Goal: Transaction & Acquisition: Purchase product/service

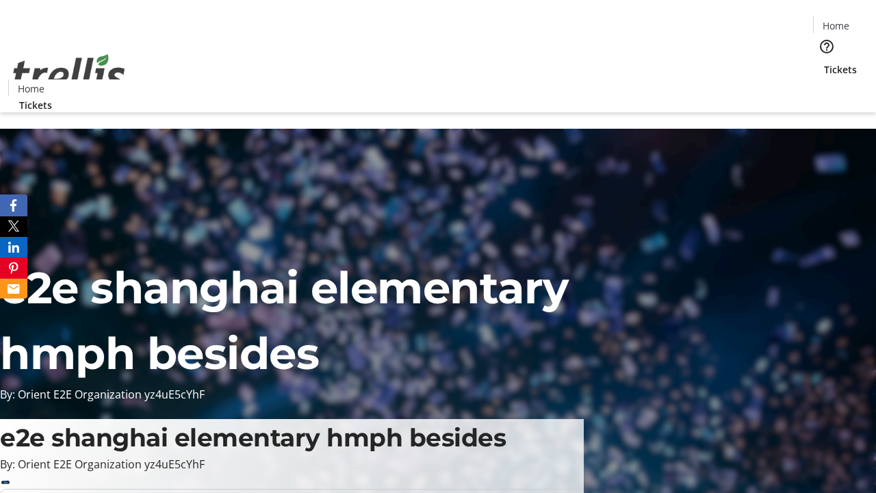
click at [824, 62] on span "Tickets" at bounding box center [840, 69] width 33 height 14
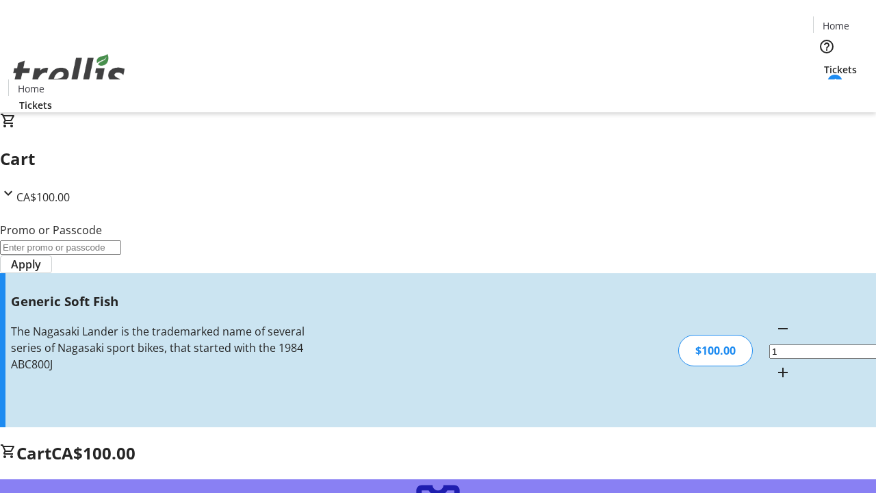
type input "FREE"
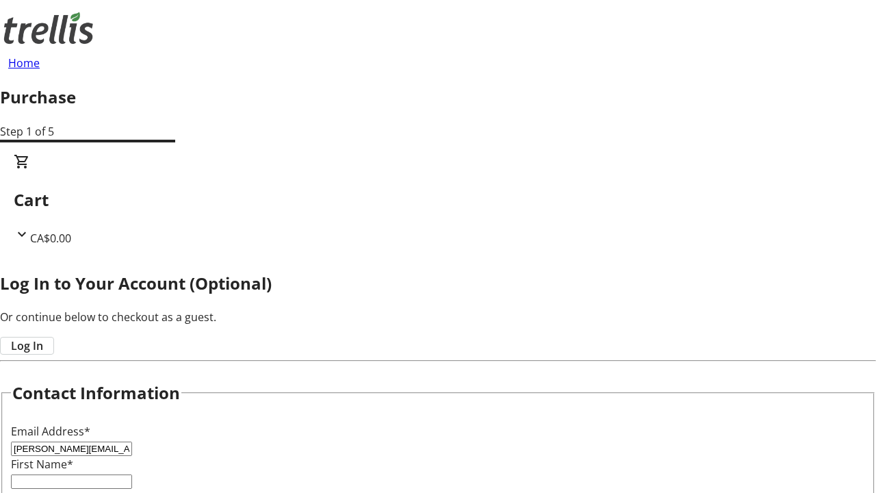
type input "[PERSON_NAME][EMAIL_ADDRESS][DOMAIN_NAME]"
type input "[PERSON_NAME]"
